Goal: Ask a question: Seek information or help from site administrators or community

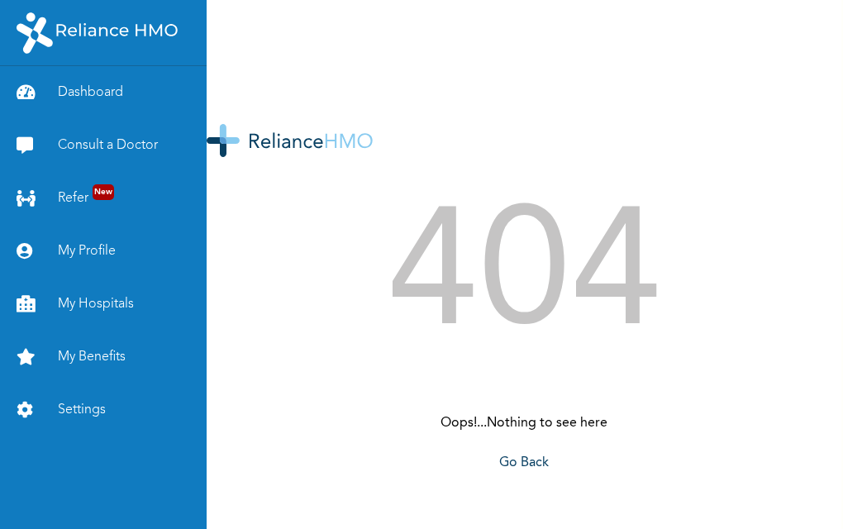
click at [97, 36] on img at bounding box center [97, 32] width 161 height 41
click at [90, 103] on link "Dashboard" at bounding box center [103, 92] width 207 height 53
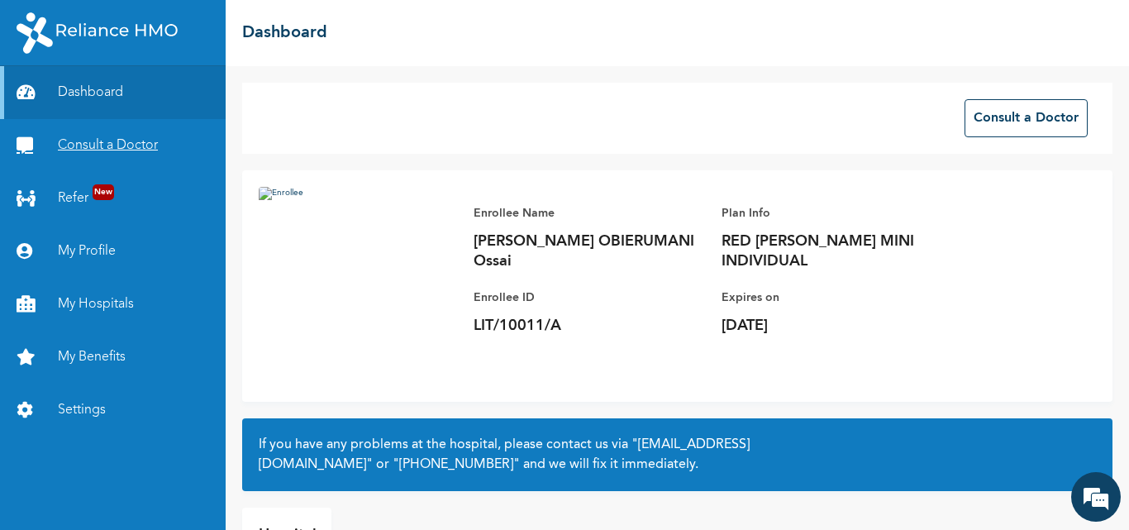
click at [85, 155] on link "Consult a Doctor" at bounding box center [113, 145] width 226 height 53
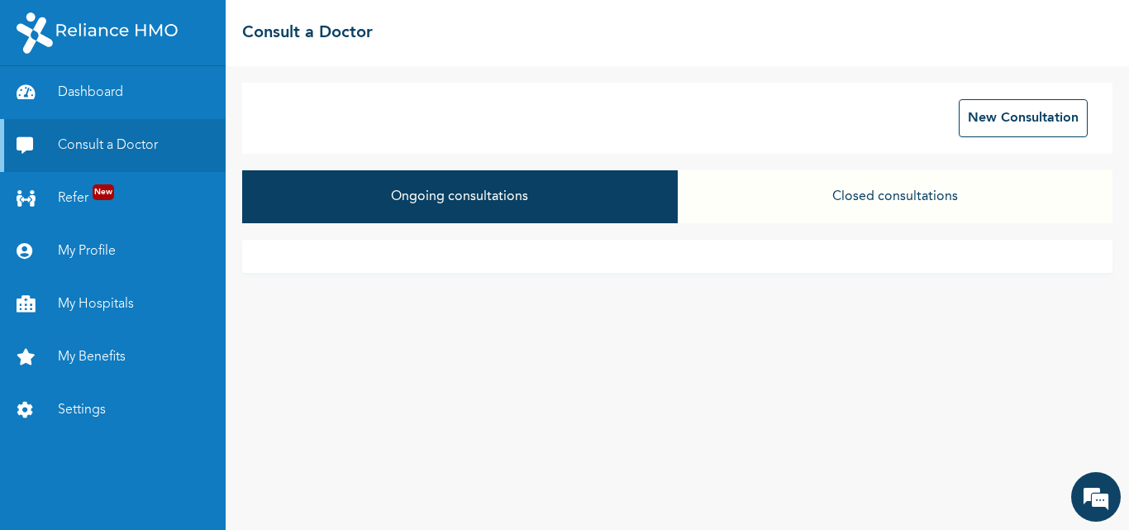
click at [469, 195] on button "Ongoing consultations" at bounding box center [459, 196] width 435 height 53
click at [842, 506] on em at bounding box center [1096, 497] width 45 height 45
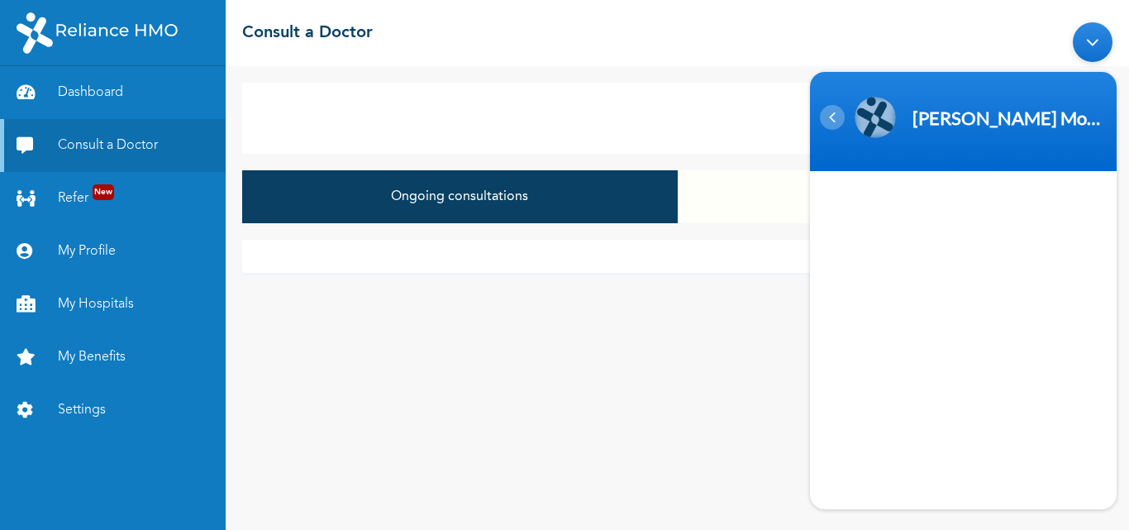
click at [836, 121] on div "Navigation go back" at bounding box center [832, 117] width 25 height 25
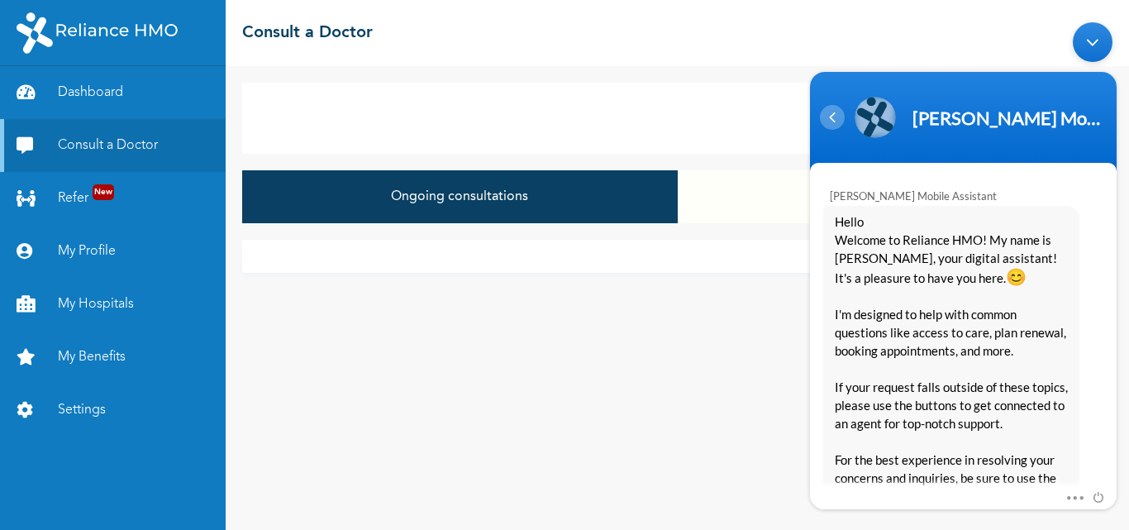
scroll to position [367, 0]
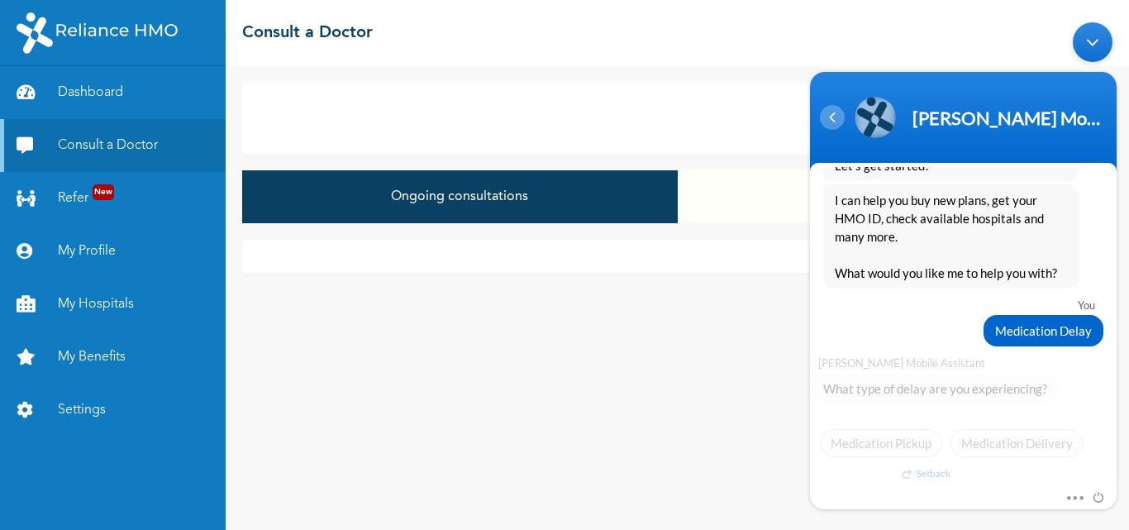
click at [836, 121] on div "Navigation go back" at bounding box center [832, 117] width 25 height 25
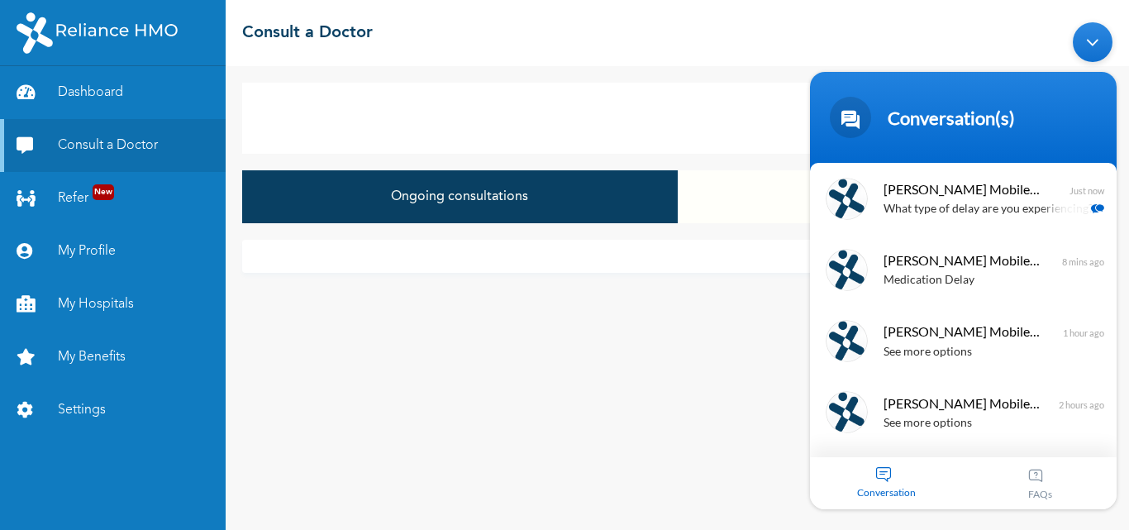
click at [641, 403] on div "New Consultation Ongoing consultations Closed consultations" at bounding box center [678, 298] width 904 height 464
click at [842, 48] on div "Minimize live chat window" at bounding box center [1093, 42] width 40 height 40
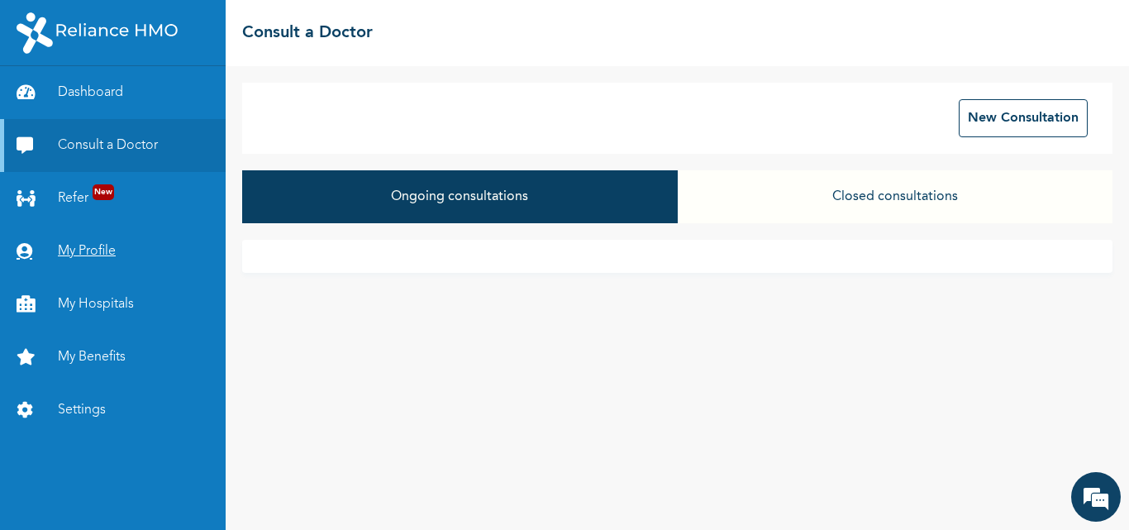
click at [100, 251] on link "My Profile" at bounding box center [113, 251] width 226 height 53
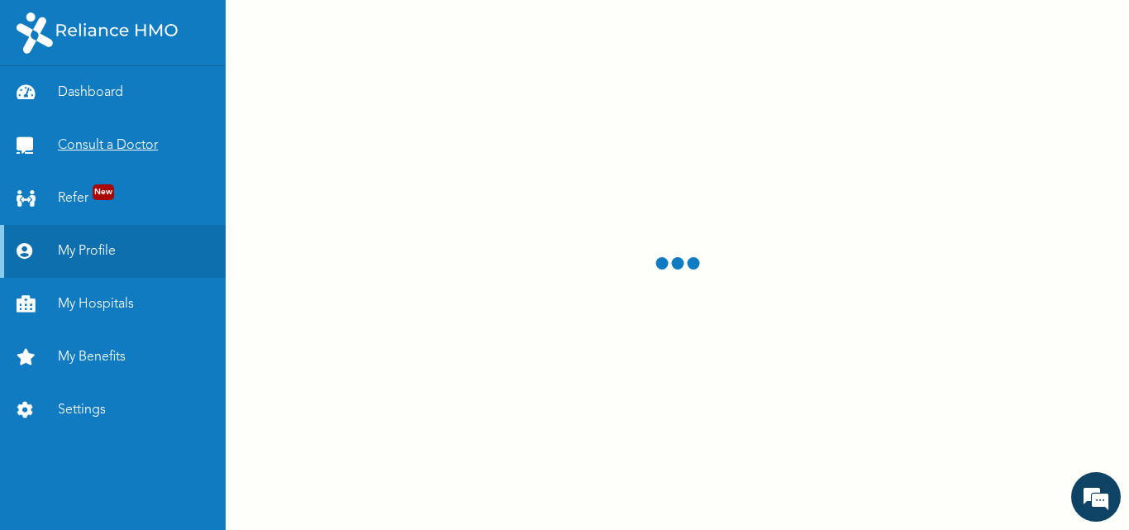
click at [93, 146] on link "Consult a Doctor" at bounding box center [113, 145] width 226 height 53
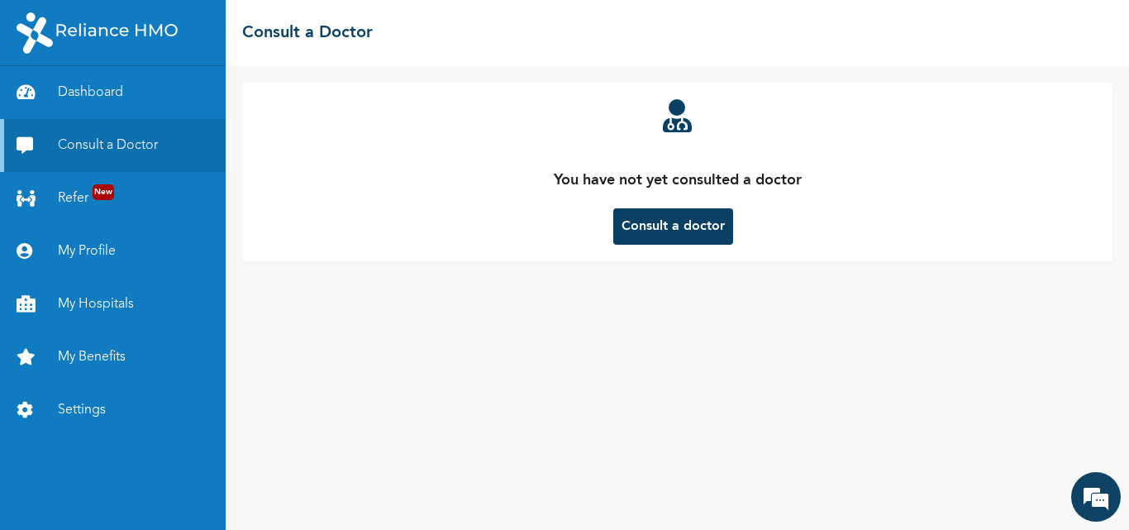
click at [670, 224] on button "Consult a doctor" at bounding box center [673, 226] width 120 height 36
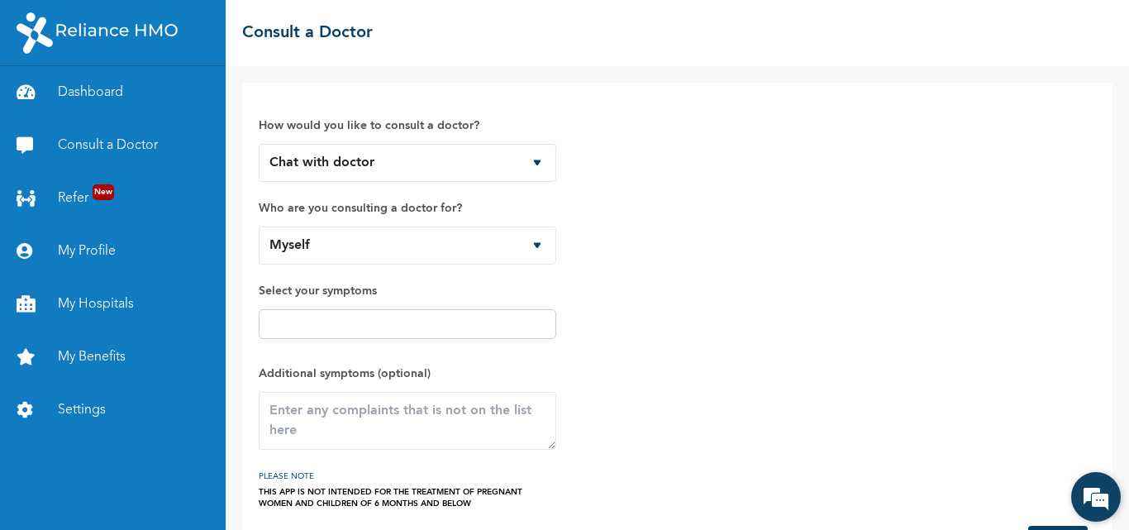
click at [842, 502] on em at bounding box center [1096, 497] width 45 height 45
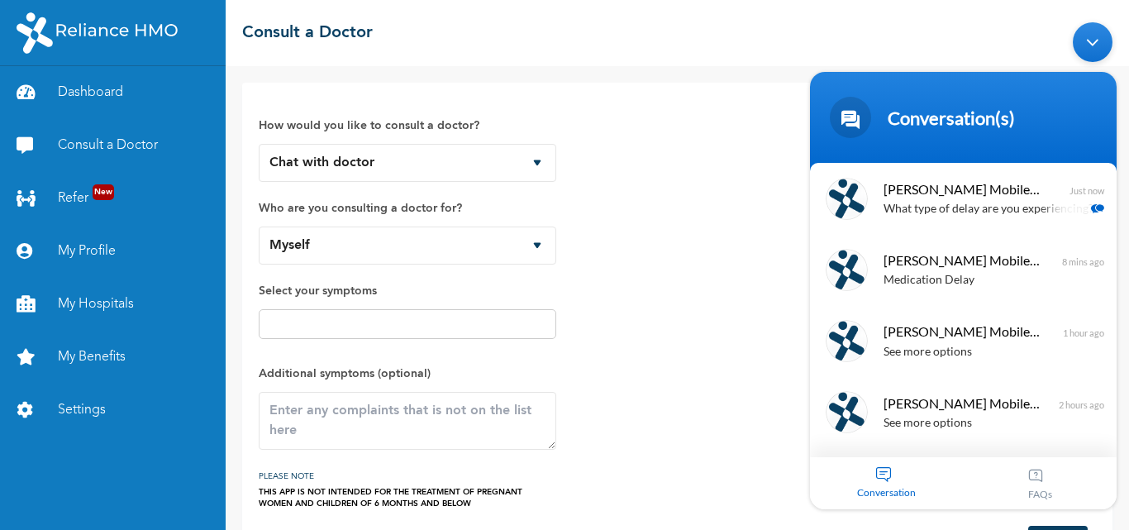
click at [595, 176] on div "How would you like to consult a doctor? Chat with doctor Phone Call Who are you…" at bounding box center [677, 304] width 837 height 410
click at [563, 117] on div "How would you like to consult a doctor? Chat with doctor Phone Call Who are you…" at bounding box center [677, 304] width 837 height 410
click at [842, 36] on div "Minimize live chat window" at bounding box center [1093, 42] width 40 height 40
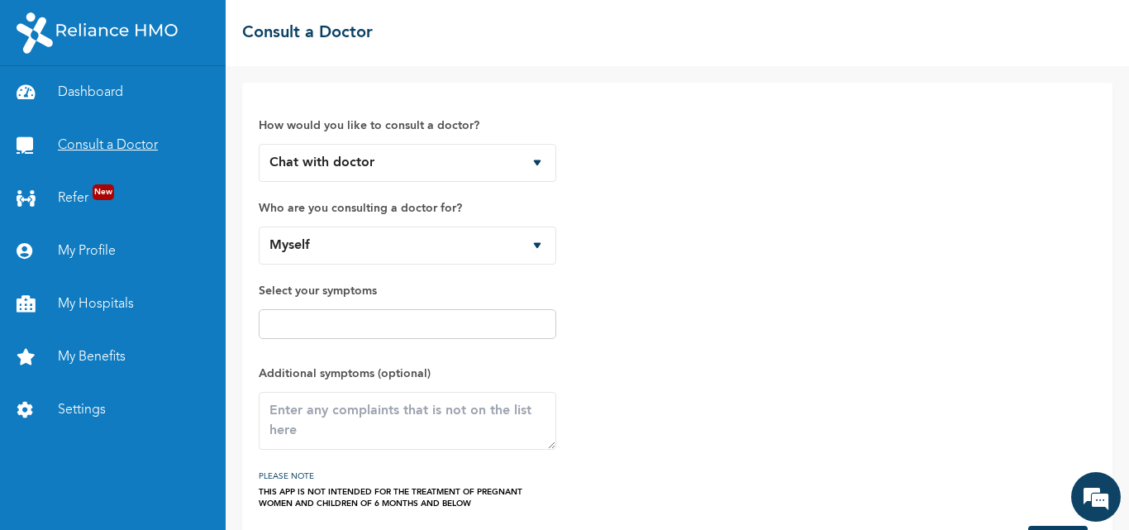
click at [102, 150] on link "Consult a Doctor" at bounding box center [113, 145] width 226 height 53
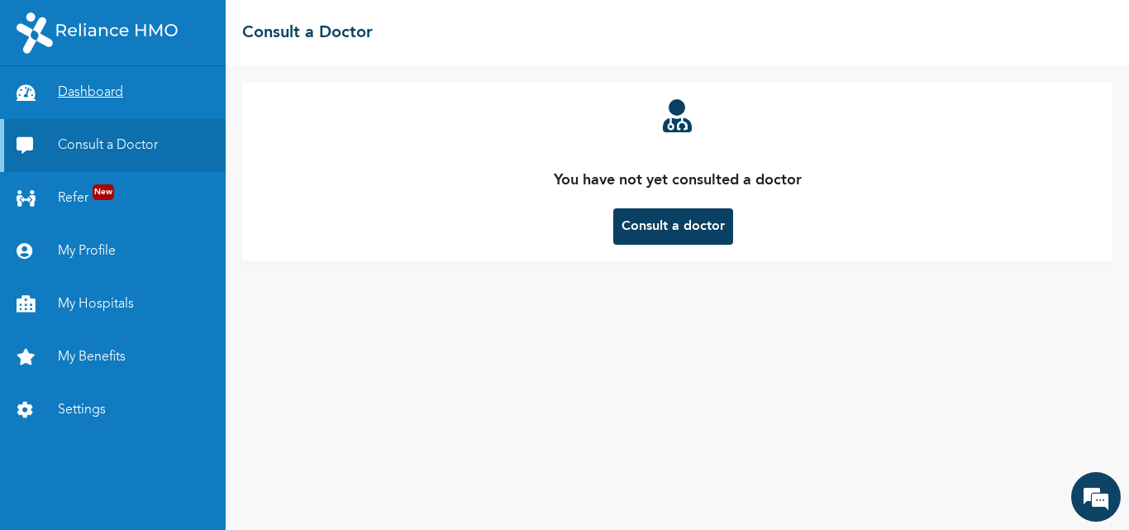
click at [101, 88] on link "Dashboard" at bounding box center [113, 92] width 226 height 53
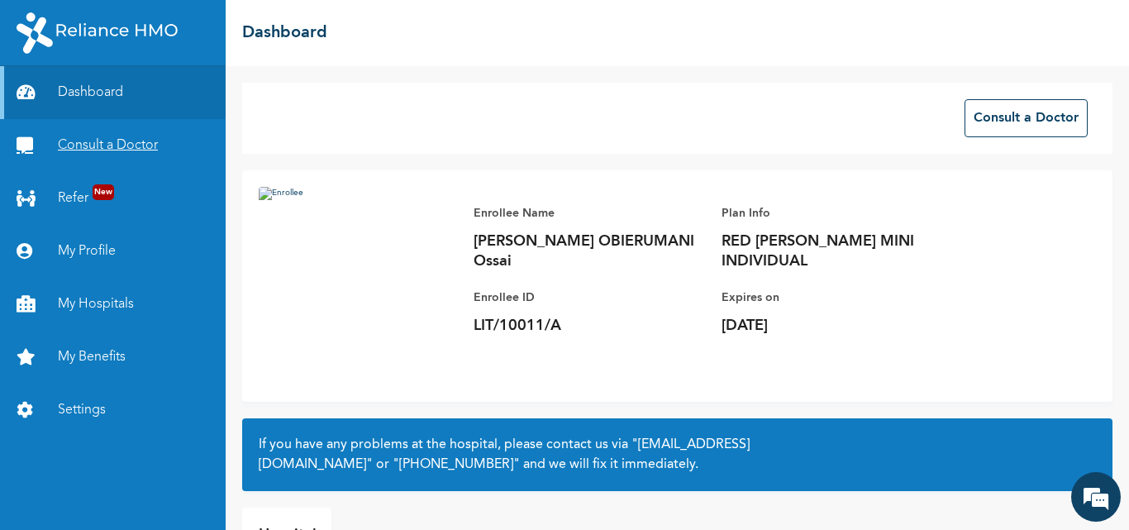
click at [89, 149] on link "Consult a Doctor" at bounding box center [113, 145] width 226 height 53
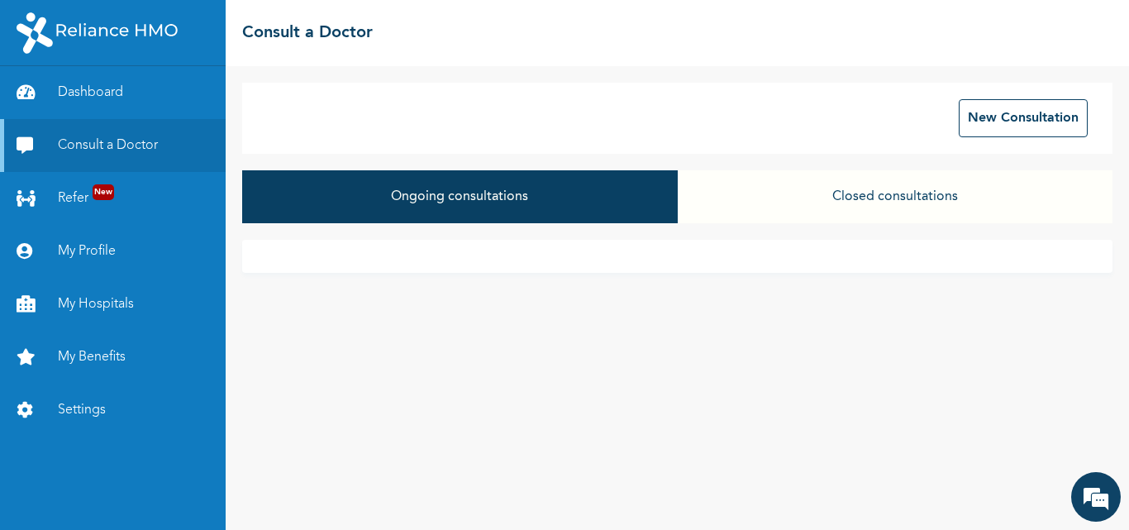
click at [842, 199] on button "Closed consultations" at bounding box center [895, 196] width 435 height 53
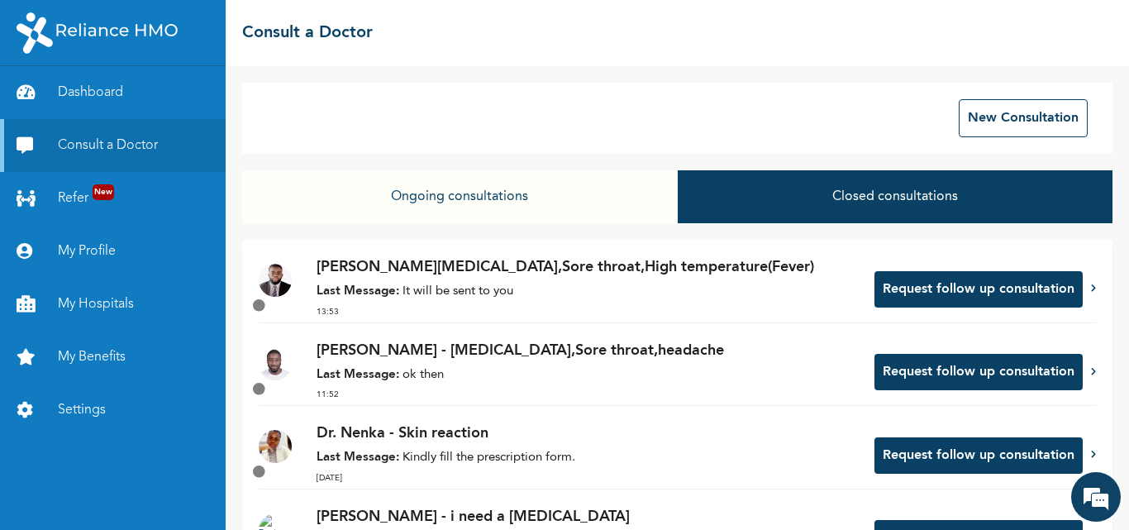
click at [528, 289] on p "Last Message: It will be sent to you" at bounding box center [587, 292] width 541 height 19
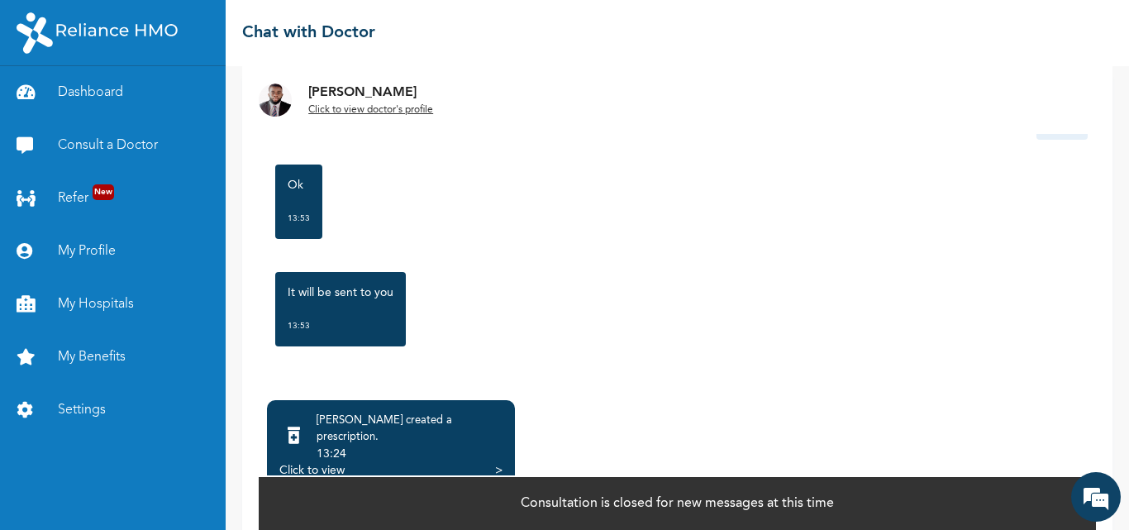
scroll to position [117, 0]
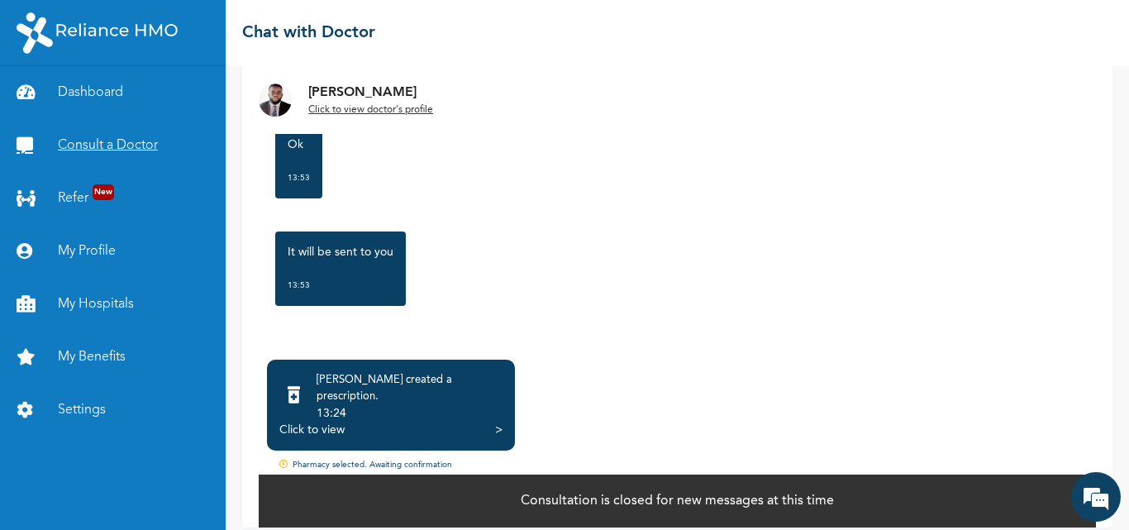
click at [97, 142] on link "Consult a Doctor" at bounding box center [113, 145] width 226 height 53
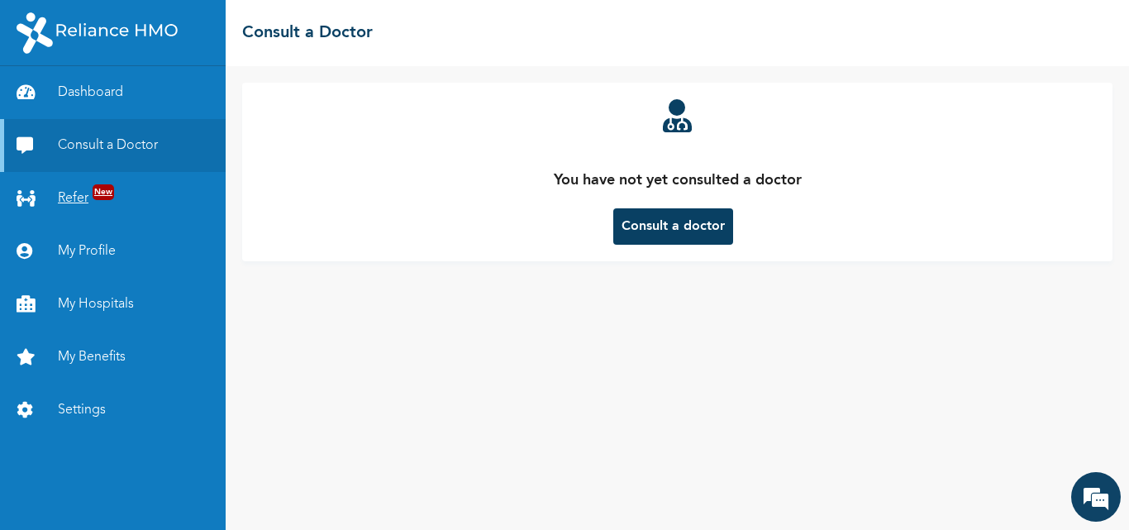
click at [76, 200] on link "Refer New" at bounding box center [113, 198] width 226 height 53
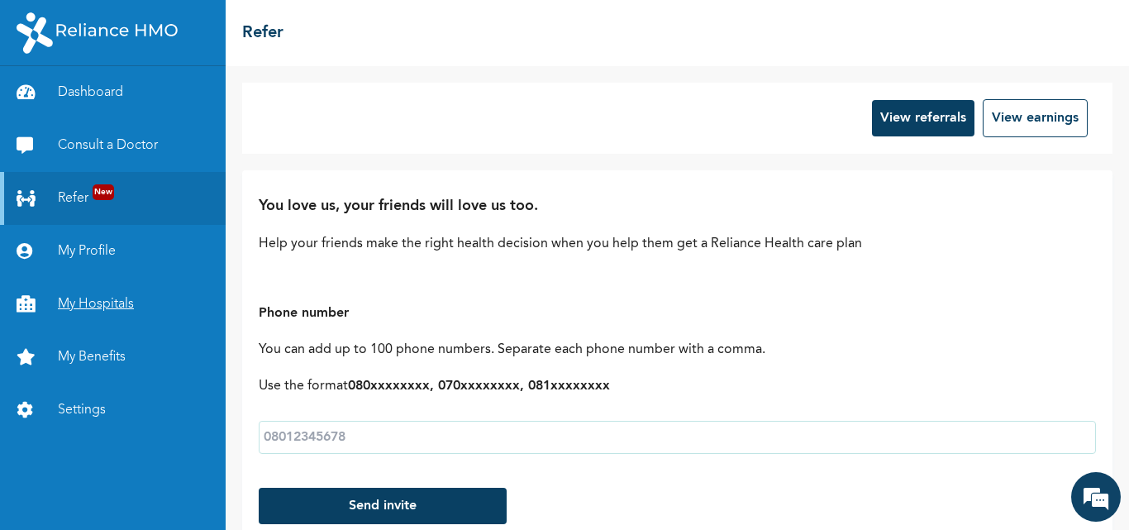
click at [118, 297] on link "My Hospitals" at bounding box center [113, 304] width 226 height 53
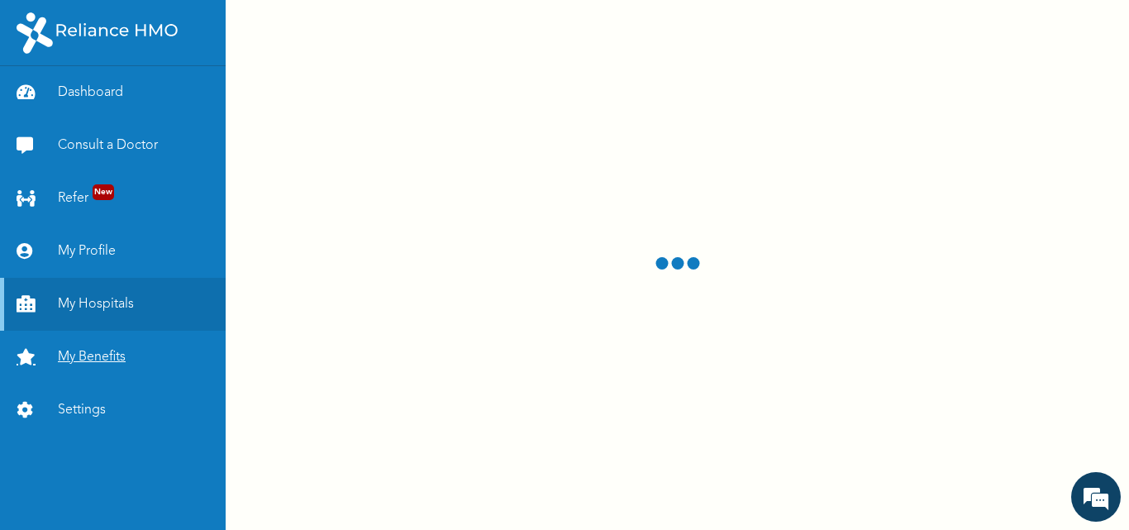
click at [104, 363] on link "My Benefits" at bounding box center [113, 357] width 226 height 53
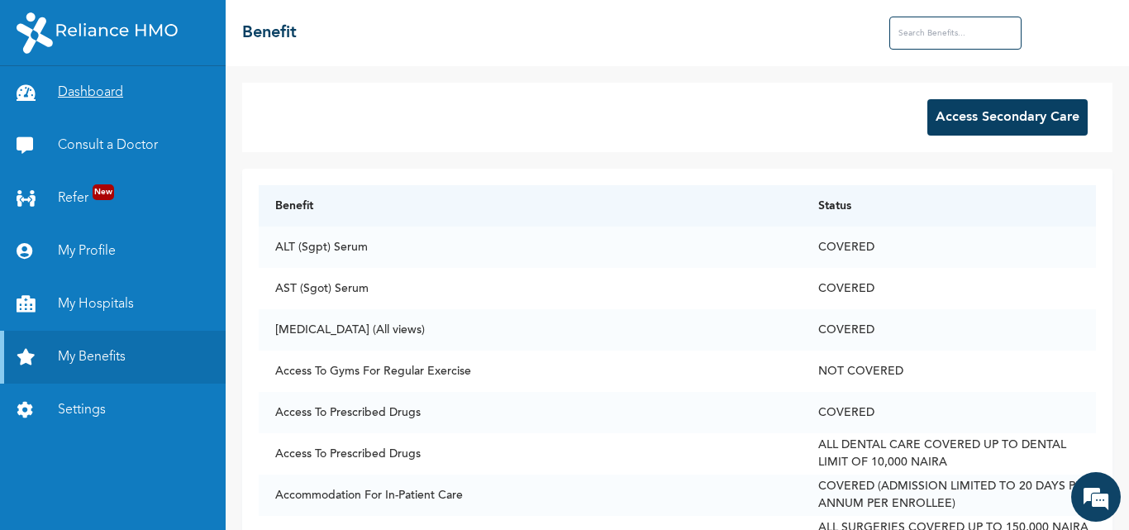
click at [111, 90] on link "Dashboard" at bounding box center [113, 92] width 226 height 53
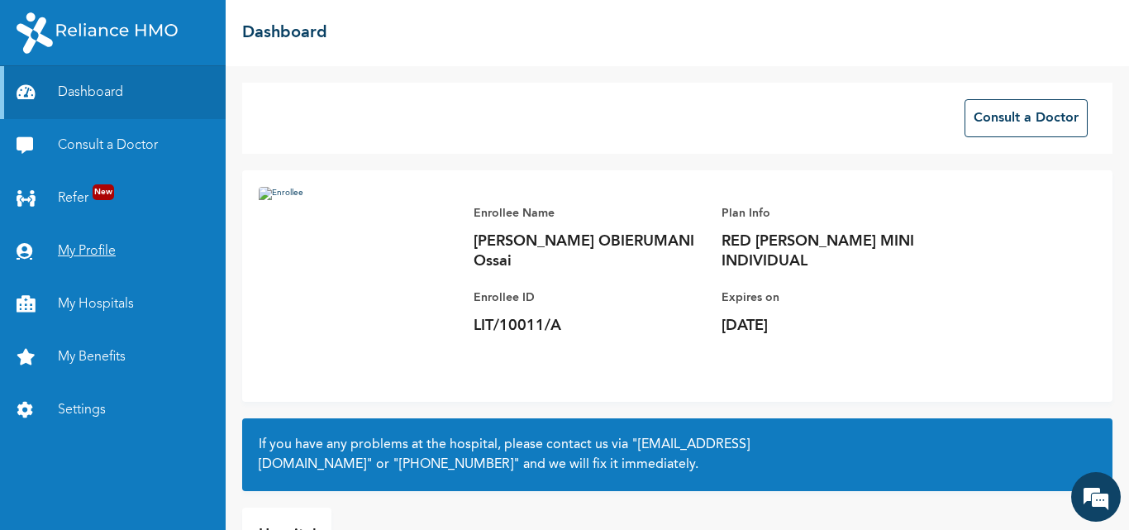
click at [79, 251] on link "My Profile" at bounding box center [113, 251] width 226 height 53
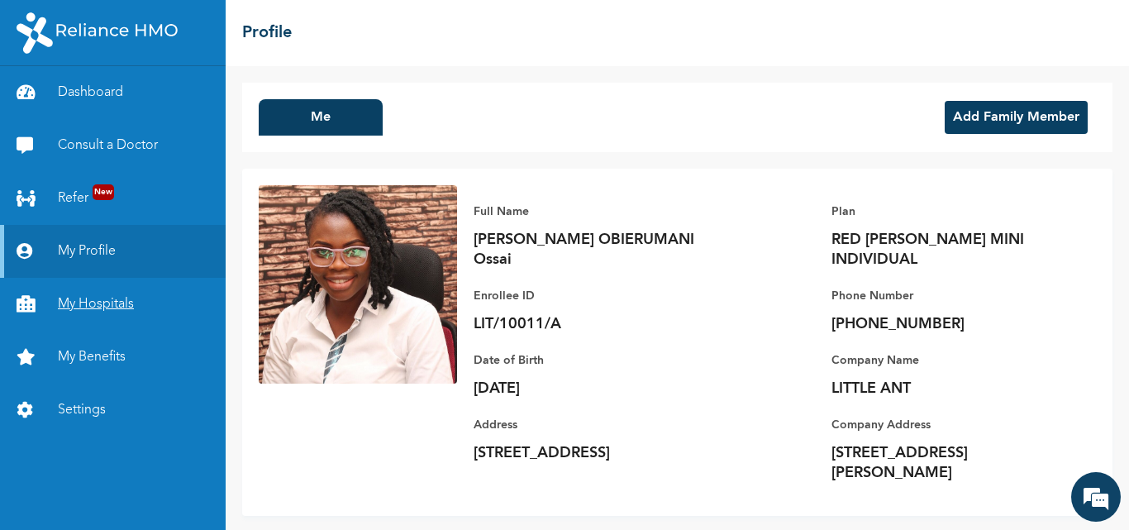
click at [79, 291] on link "My Hospitals" at bounding box center [113, 304] width 226 height 53
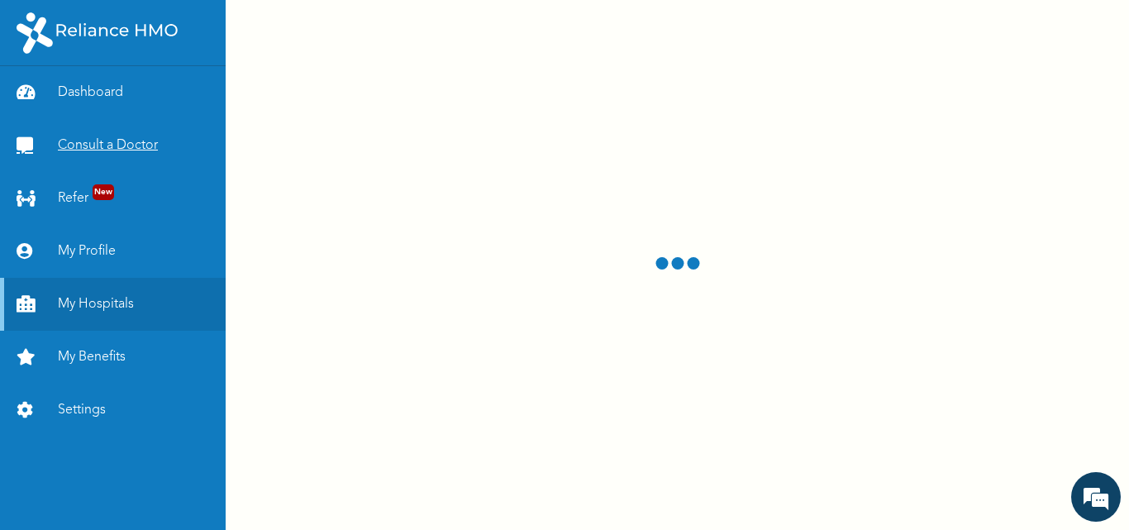
click at [89, 141] on link "Consult a Doctor" at bounding box center [113, 145] width 226 height 53
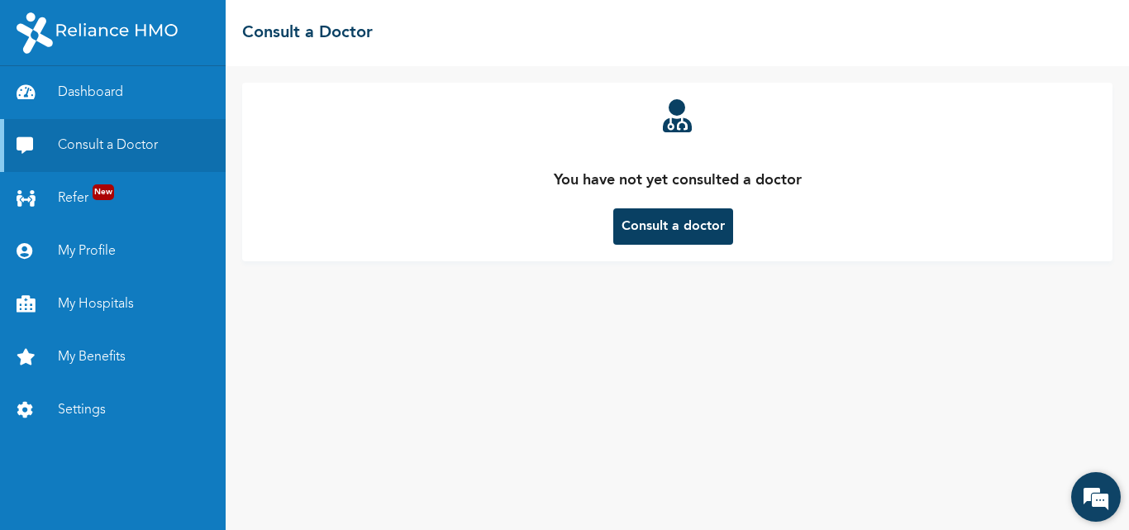
click at [842, 481] on em at bounding box center [1096, 497] width 45 height 45
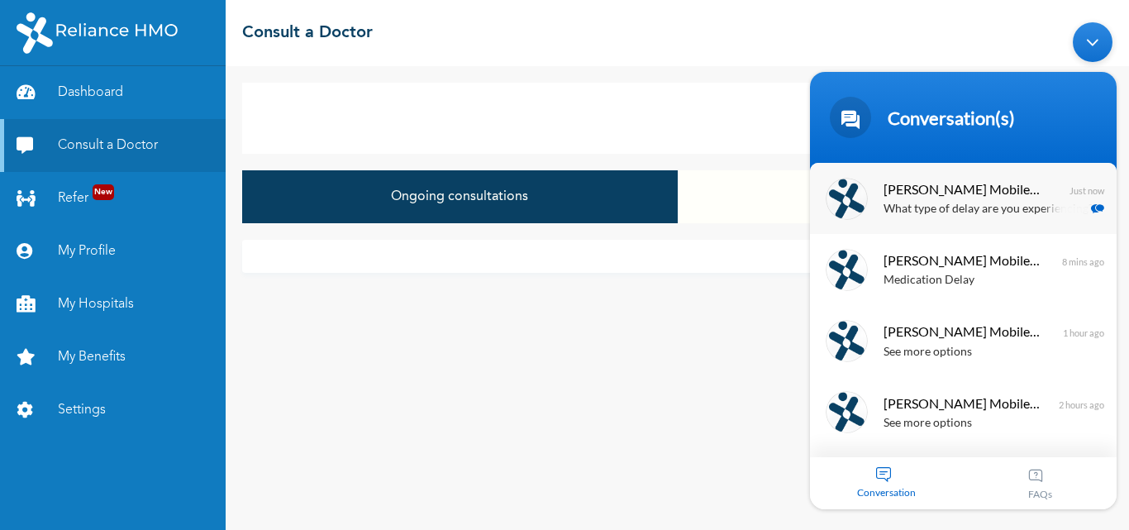
click at [842, 201] on p "What type of delay are you experiencing?" at bounding box center [988, 209] width 208 height 19
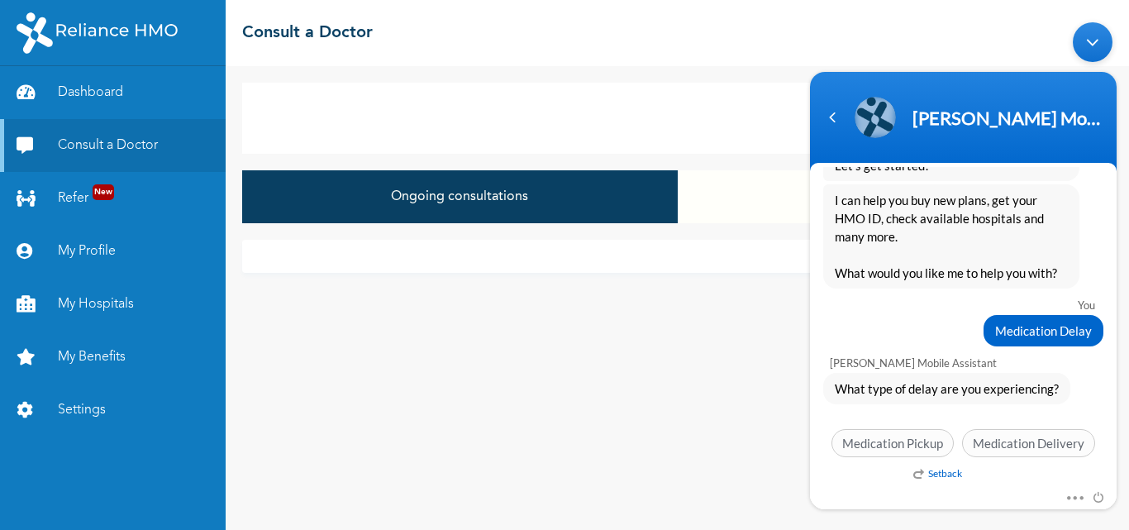
scroll to position [338, 0]
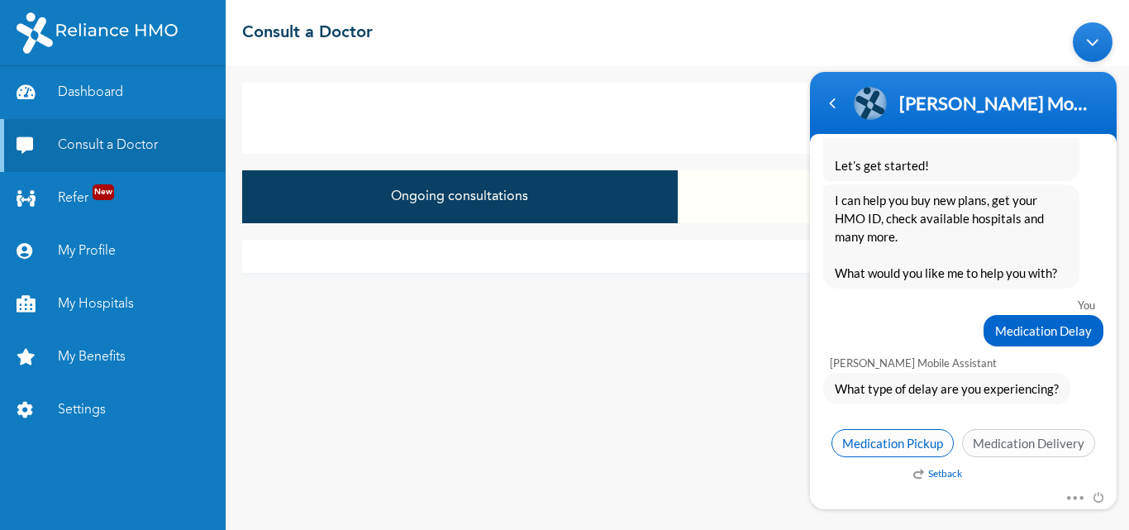
click at [842, 441] on span "Medication Pickup" at bounding box center [893, 443] width 122 height 28
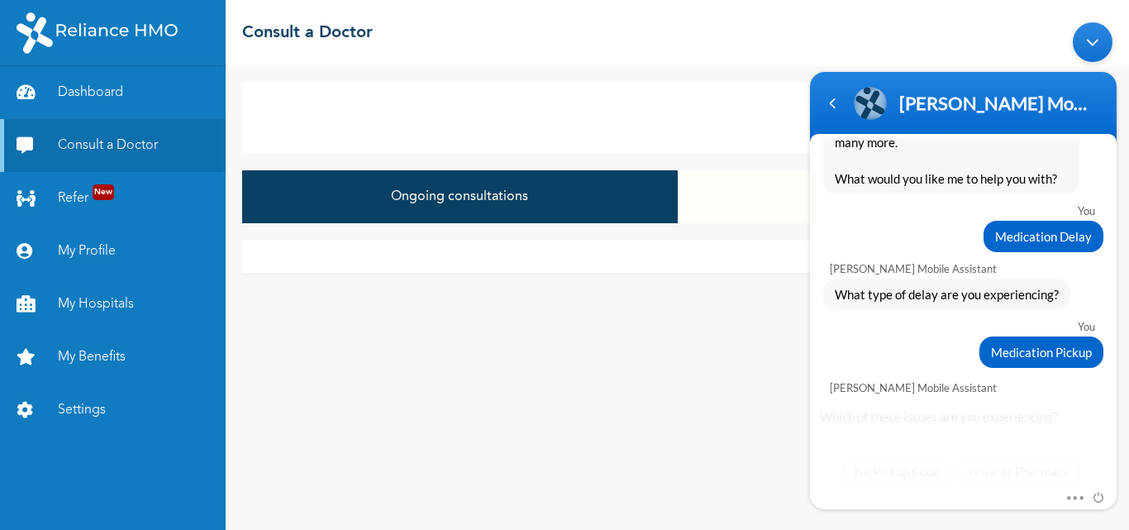
scroll to position [460, 0]
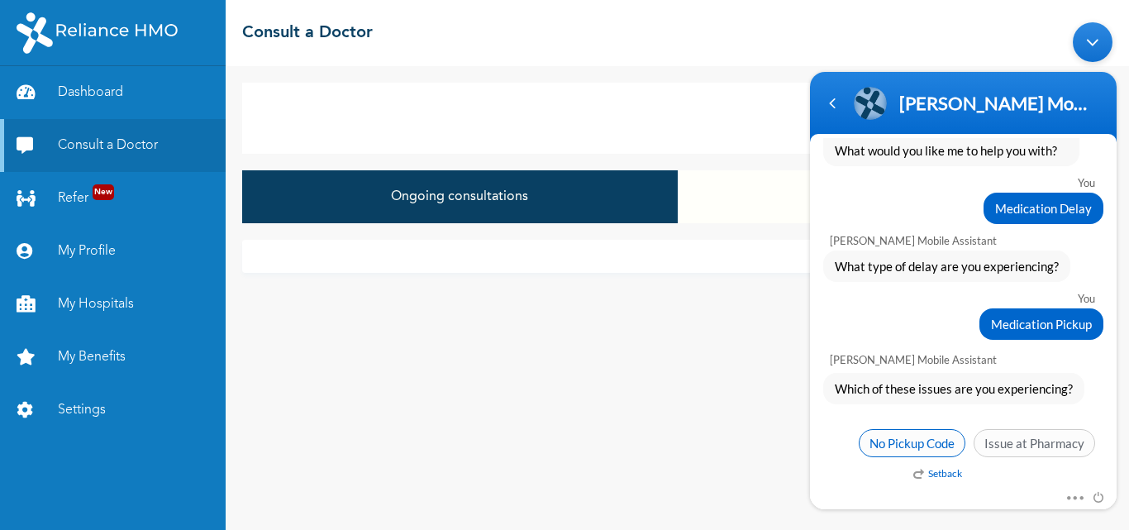
click at [842, 444] on span "No Pickup Code" at bounding box center [912, 443] width 107 height 28
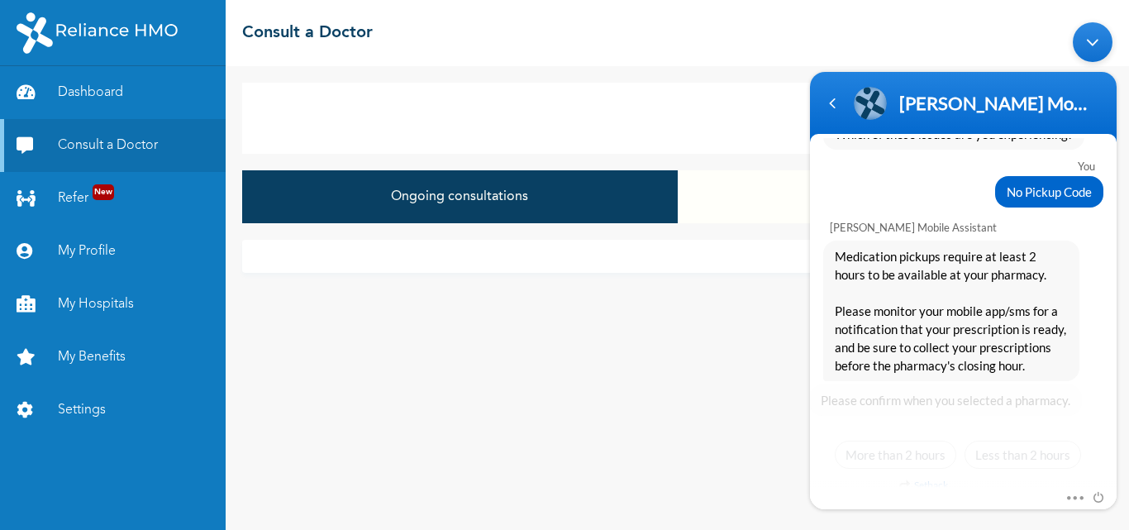
scroll to position [727, 0]
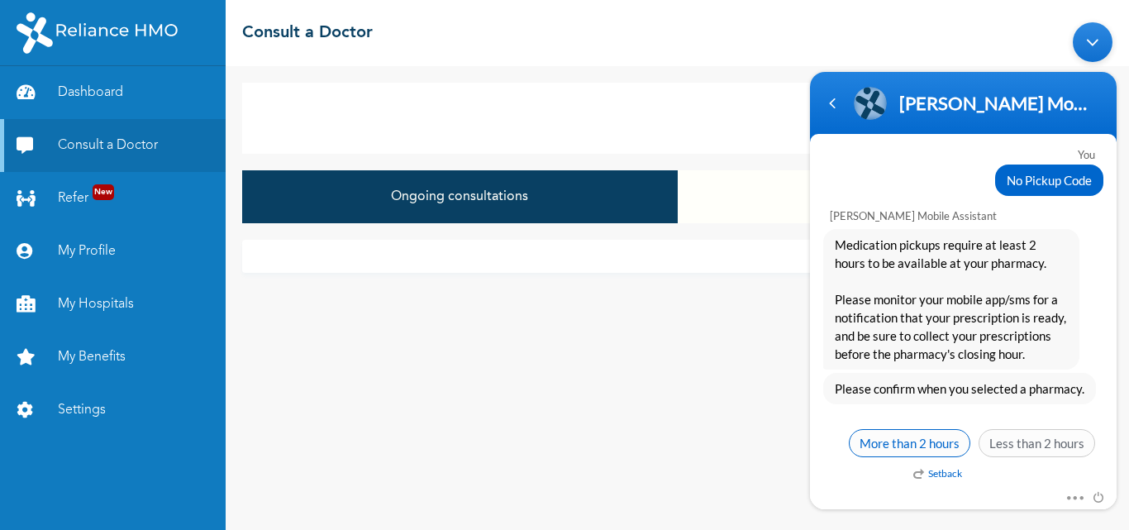
click at [842, 448] on span "More than 2 hours" at bounding box center [910, 443] width 122 height 28
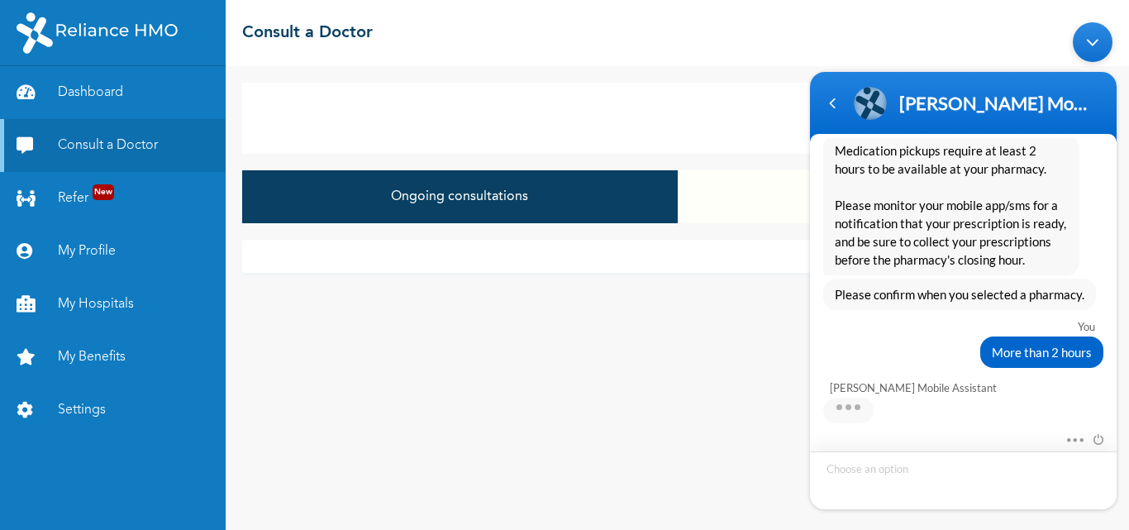
scroll to position [918, 0]
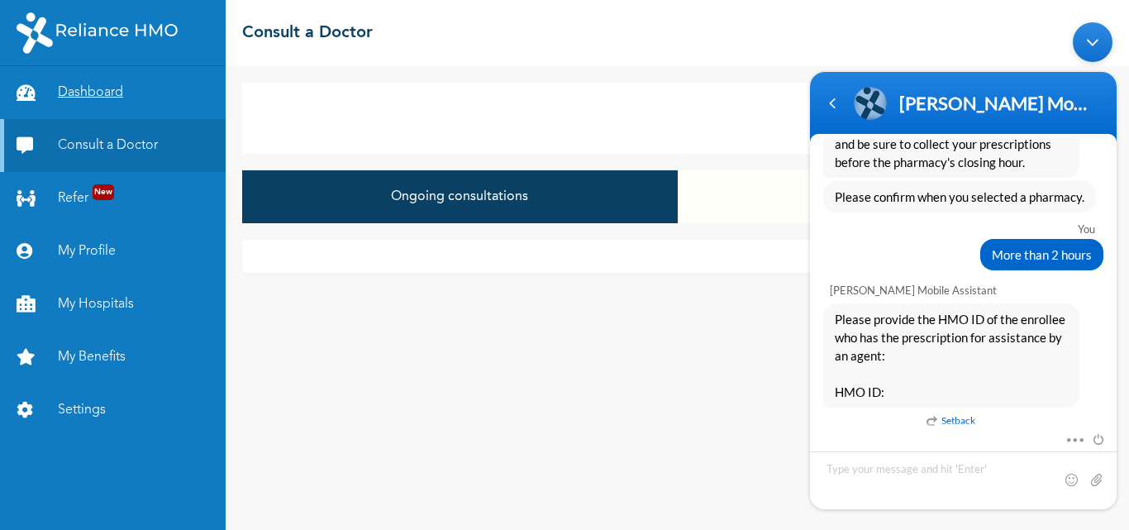
click at [85, 88] on link "Dashboard" at bounding box center [113, 92] width 226 height 53
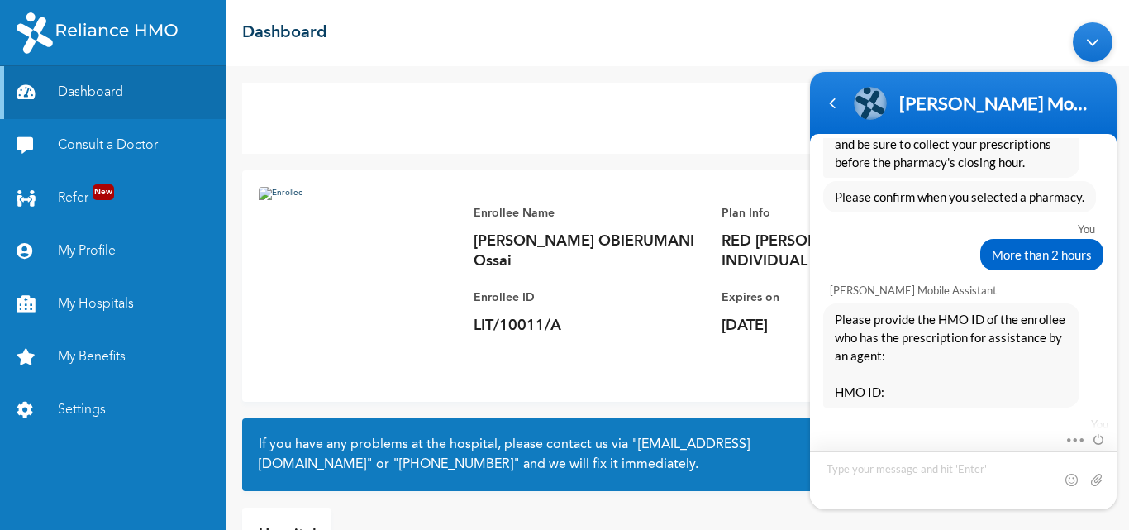
scroll to position [1282, 0]
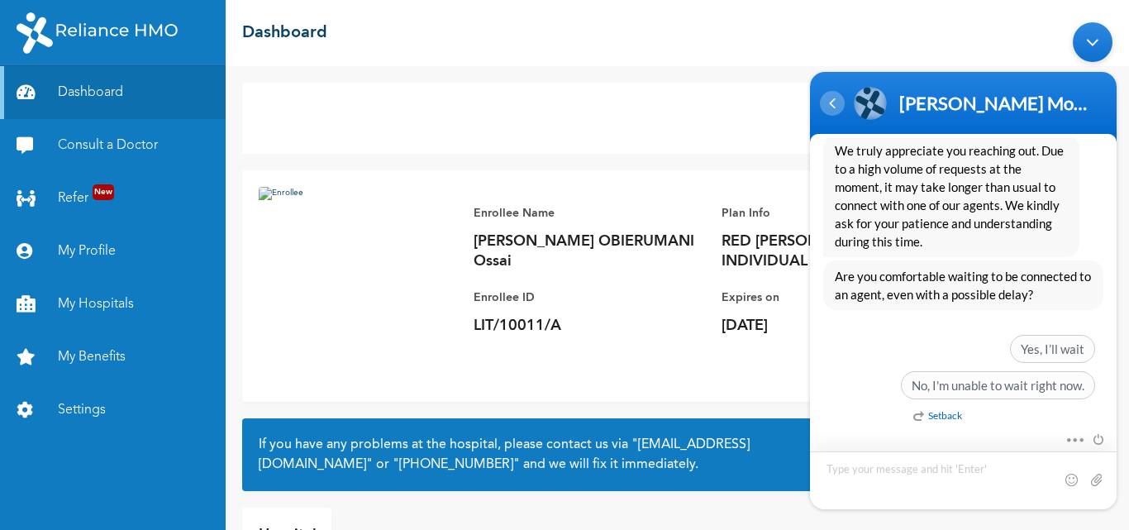
click at [836, 103] on div "Navigation go back" at bounding box center [832, 103] width 25 height 25
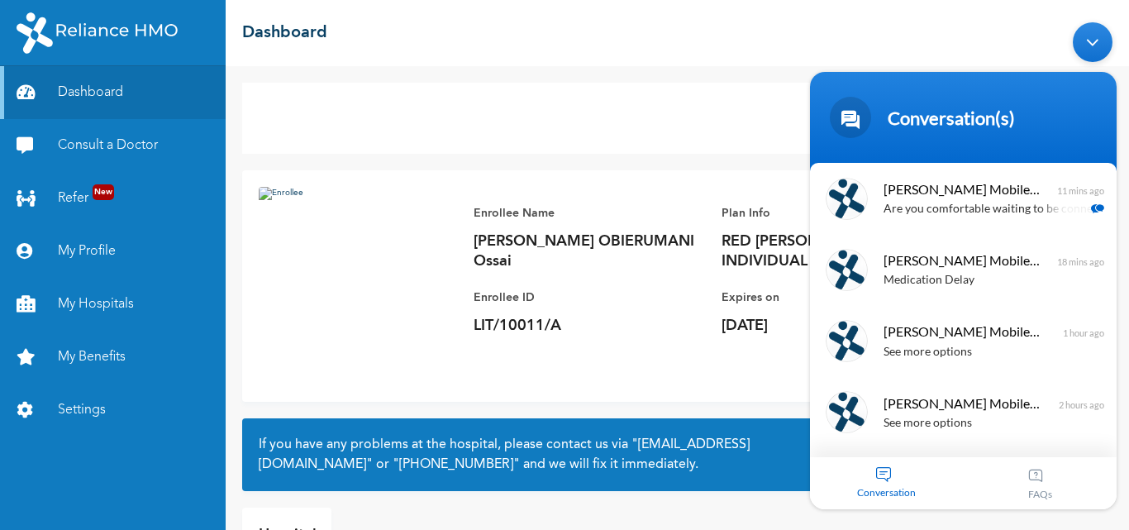
click at [797, 126] on div "Consult a Doctor" at bounding box center [677, 118] width 871 height 71
click at [718, 125] on div "Consult a Doctor" at bounding box center [677, 118] width 871 height 71
click at [842, 39] on div "Minimize live chat window" at bounding box center [1093, 42] width 40 height 40
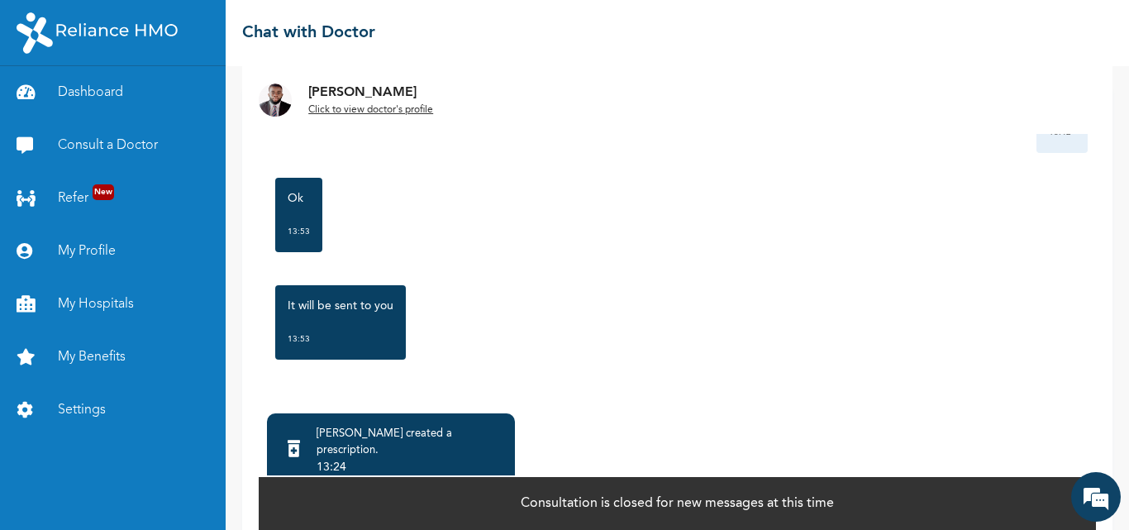
scroll to position [117, 0]
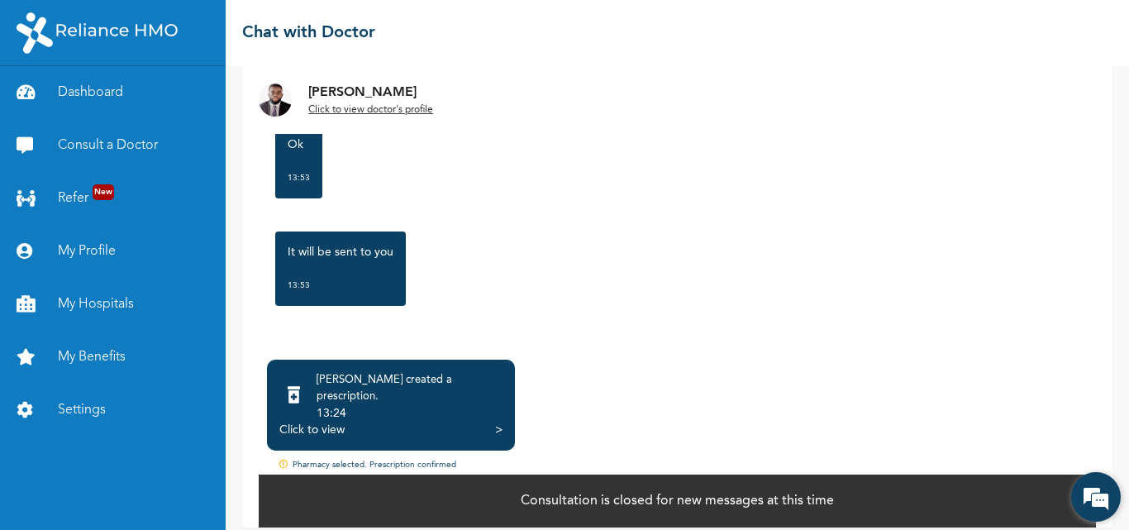
click at [1100, 497] on em at bounding box center [1096, 497] width 45 height 45
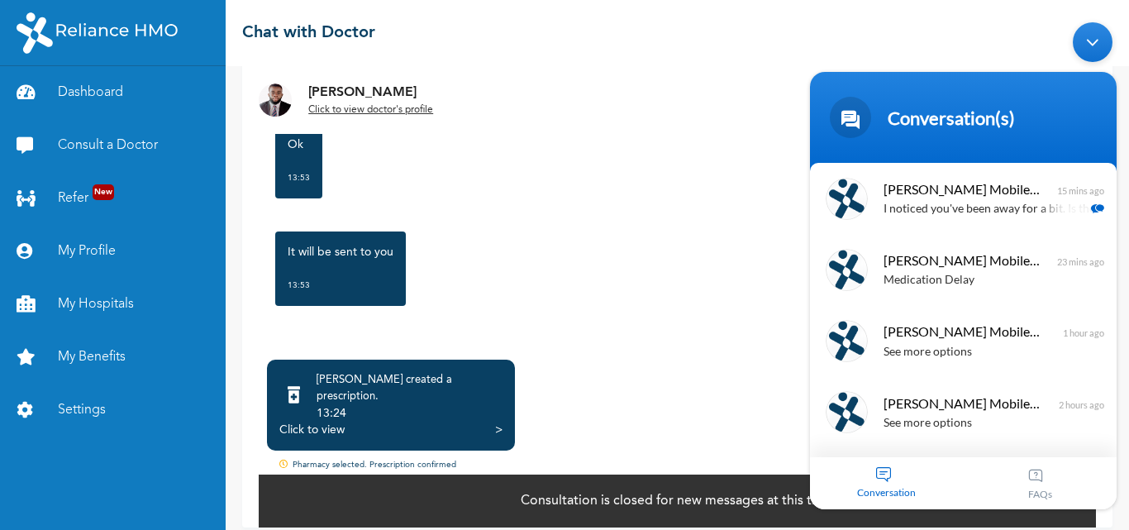
click at [717, 202] on div "Ok 13:53" at bounding box center [677, 161] width 821 height 91
click at [804, 50] on body "Conversation(s) Naomi Mobile Assistant Hello Welcome to Reliance HMO! My name i…" at bounding box center [963, 265] width 323 height 503
click at [1091, 37] on div "Minimize live chat window" at bounding box center [1093, 42] width 40 height 40
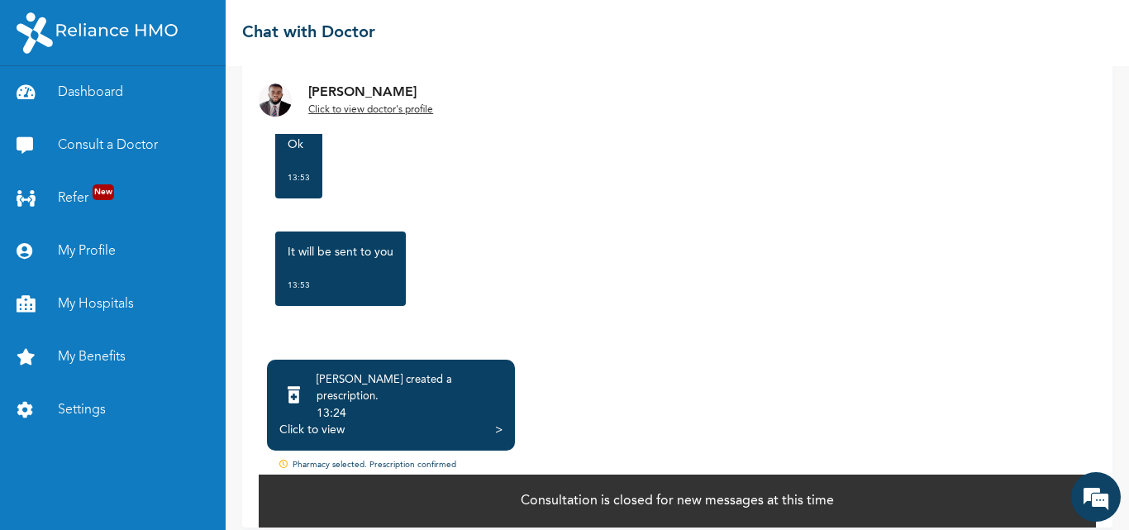
click at [413, 406] on div "13:24" at bounding box center [410, 413] width 186 height 17
click at [313, 422] on div "Click to view" at bounding box center [311, 430] width 65 height 17
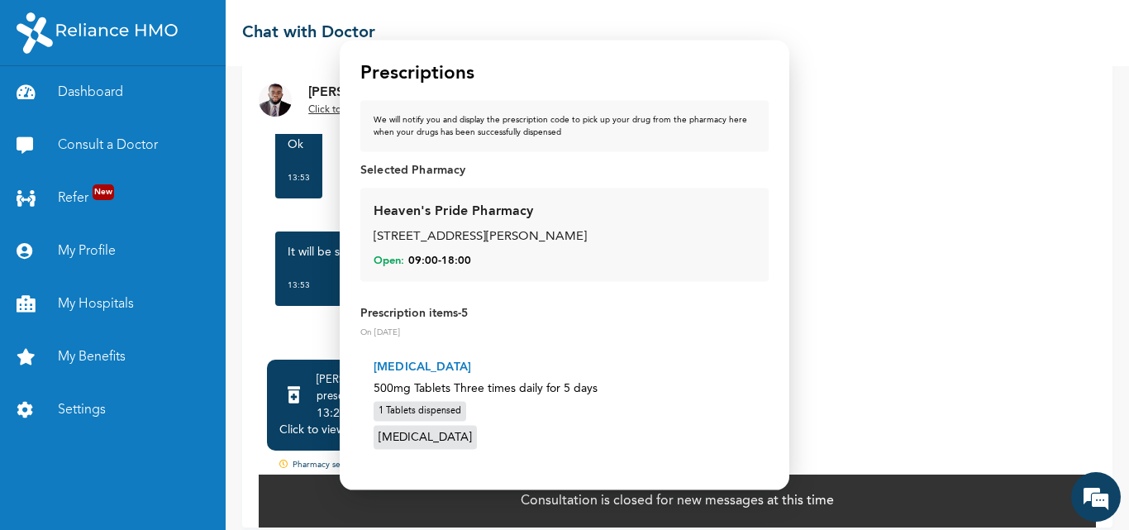
scroll to position [0, 0]
